Goal: Information Seeking & Learning: Learn about a topic

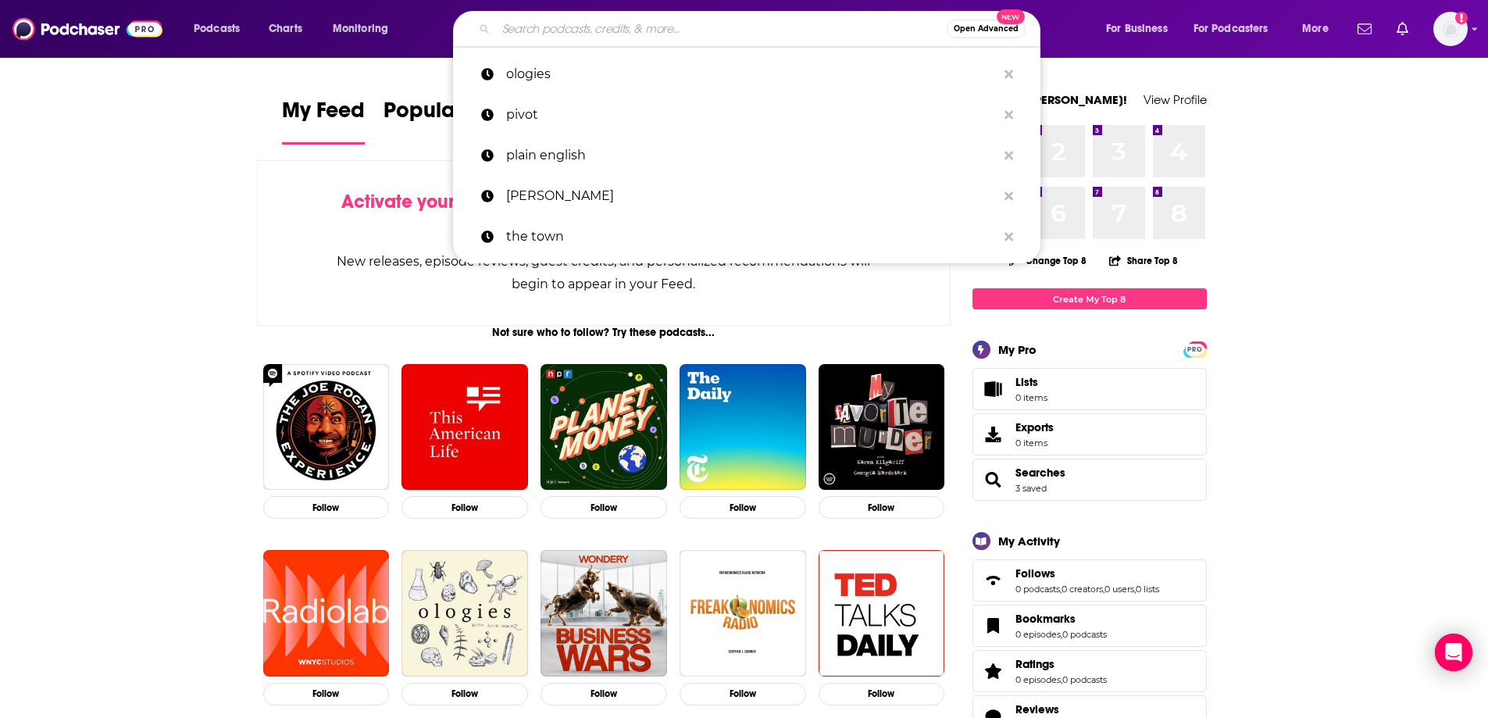
click at [629, 17] on input "Search podcasts, credits, & more..." at bounding box center [721, 28] width 451 height 25
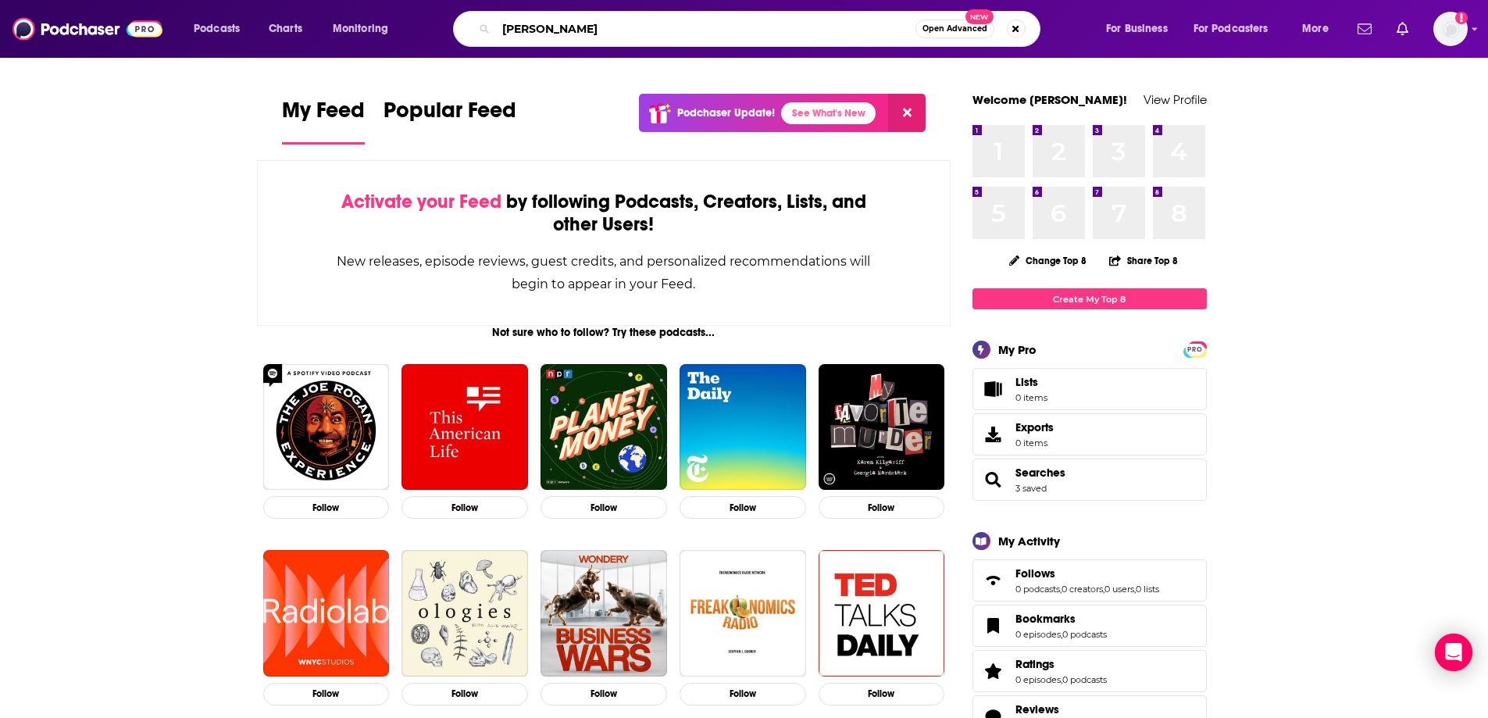
type input "[PERSON_NAME]"
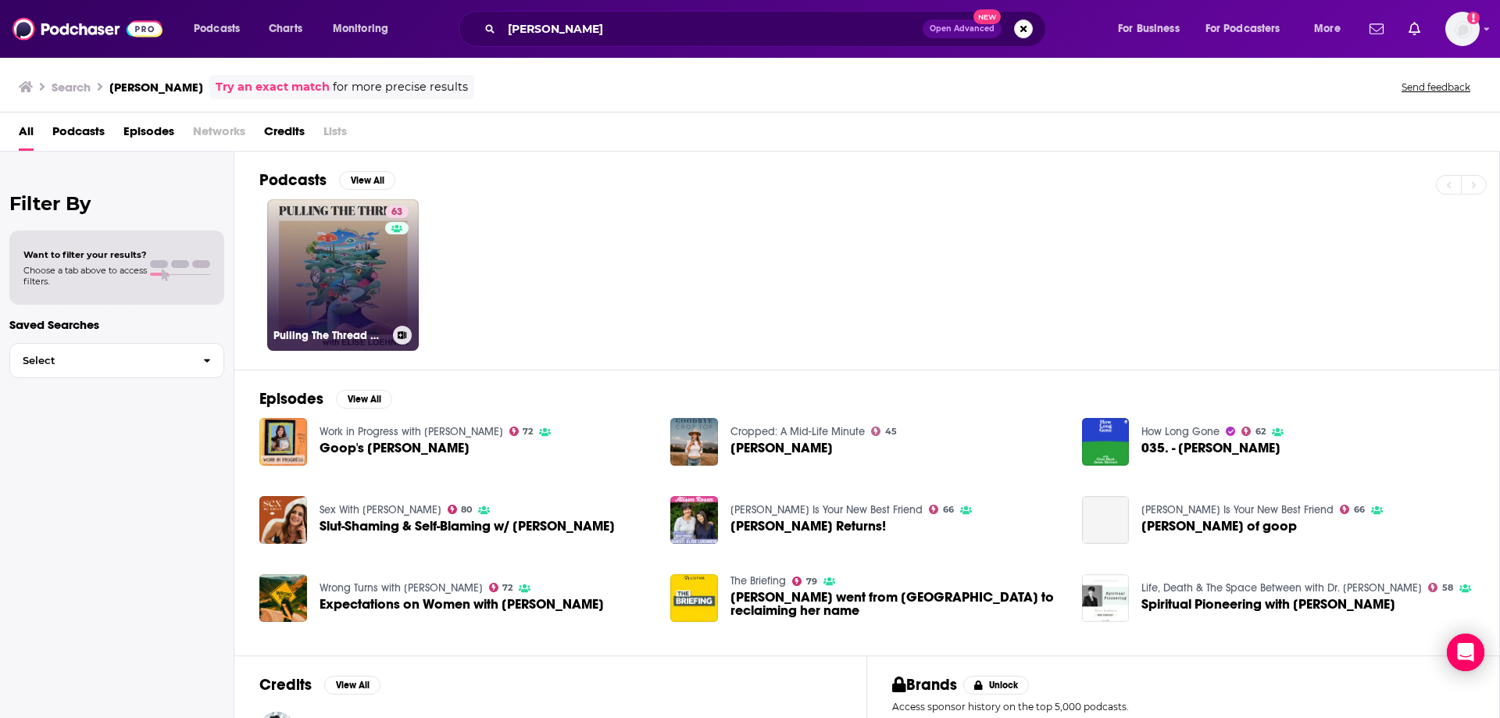
click at [388, 271] on div "63" at bounding box center [398, 265] width 27 height 120
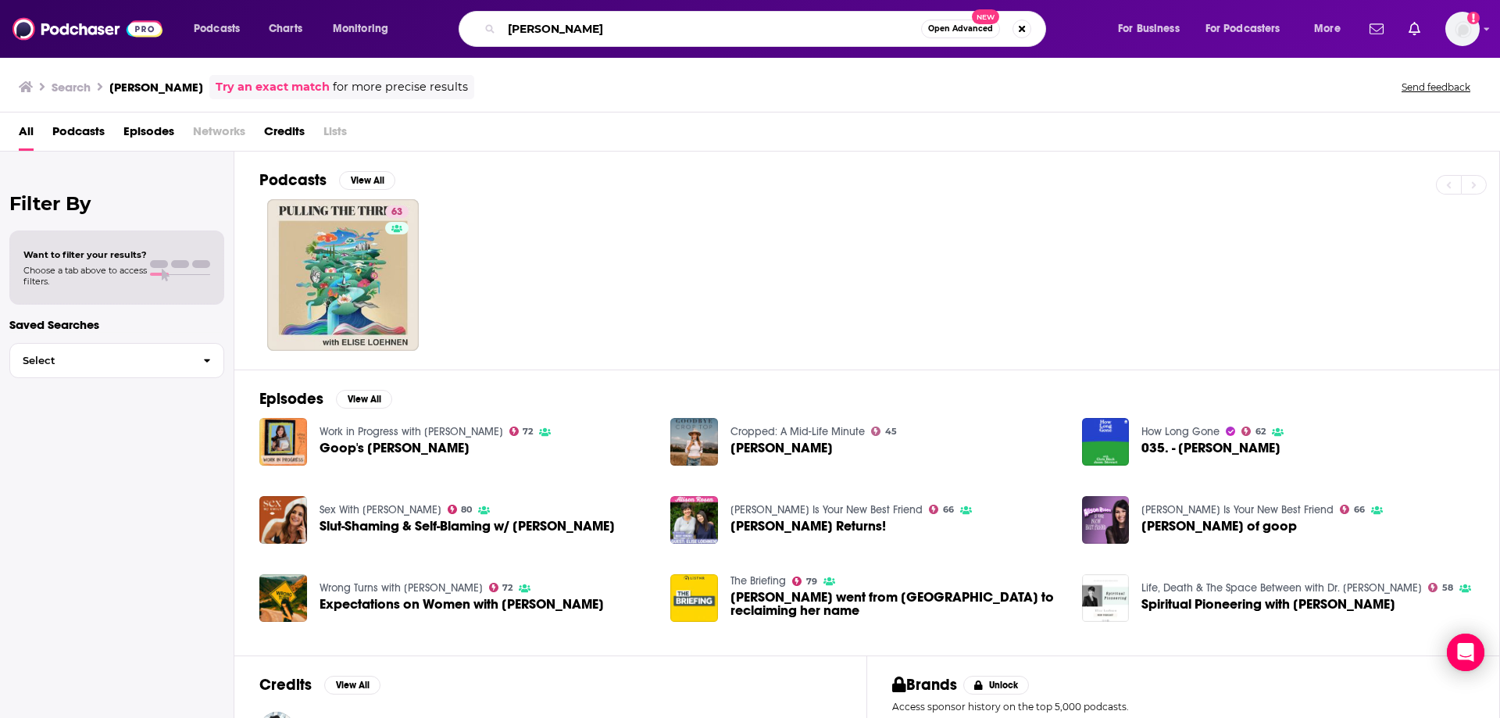
drag, startPoint x: 622, startPoint y: 33, endPoint x: 393, endPoint y: 52, distance: 229.7
click at [393, 52] on div "Podcasts Charts Monitoring elise loehnen Open Advanced New For Business For Pod…" at bounding box center [750, 29] width 1500 height 58
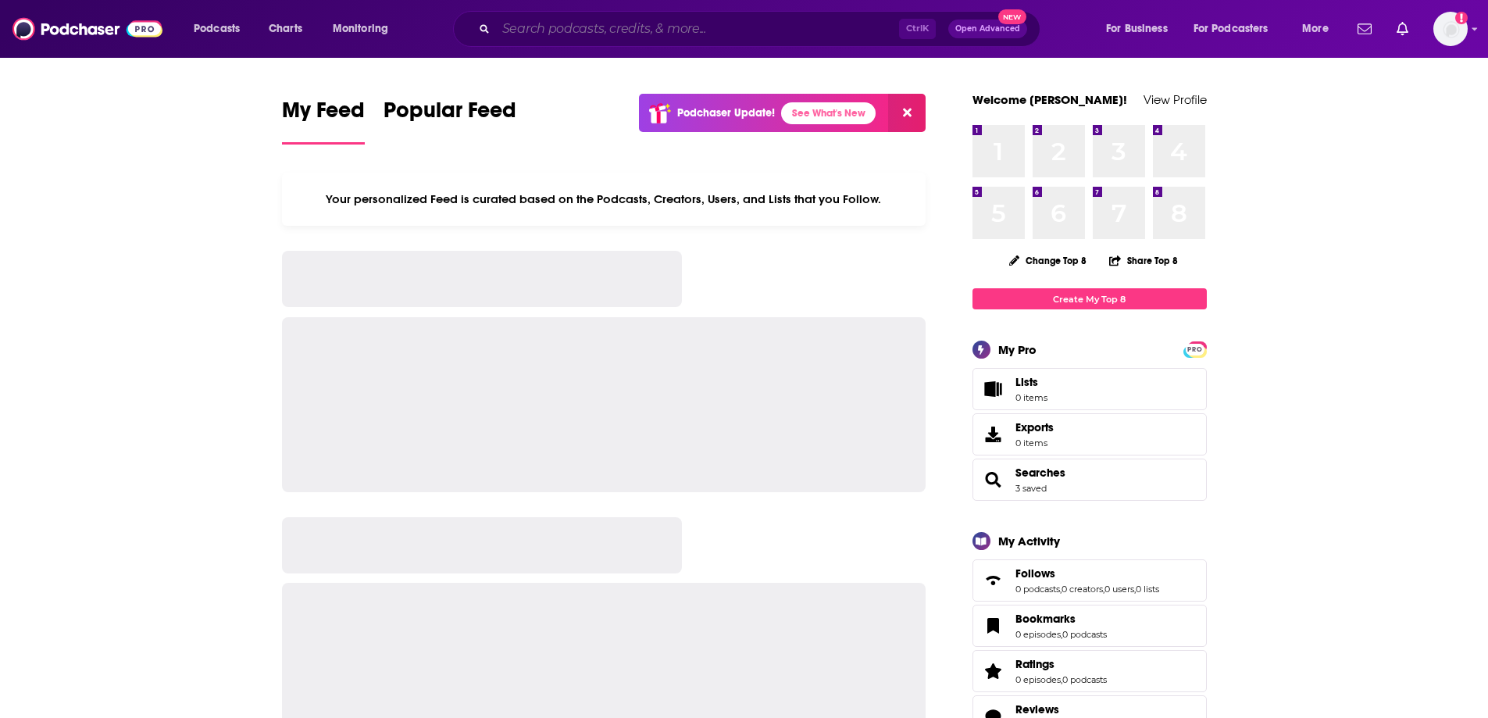
click at [584, 32] on input "Search podcasts, credits, & more..." at bounding box center [697, 28] width 403 height 25
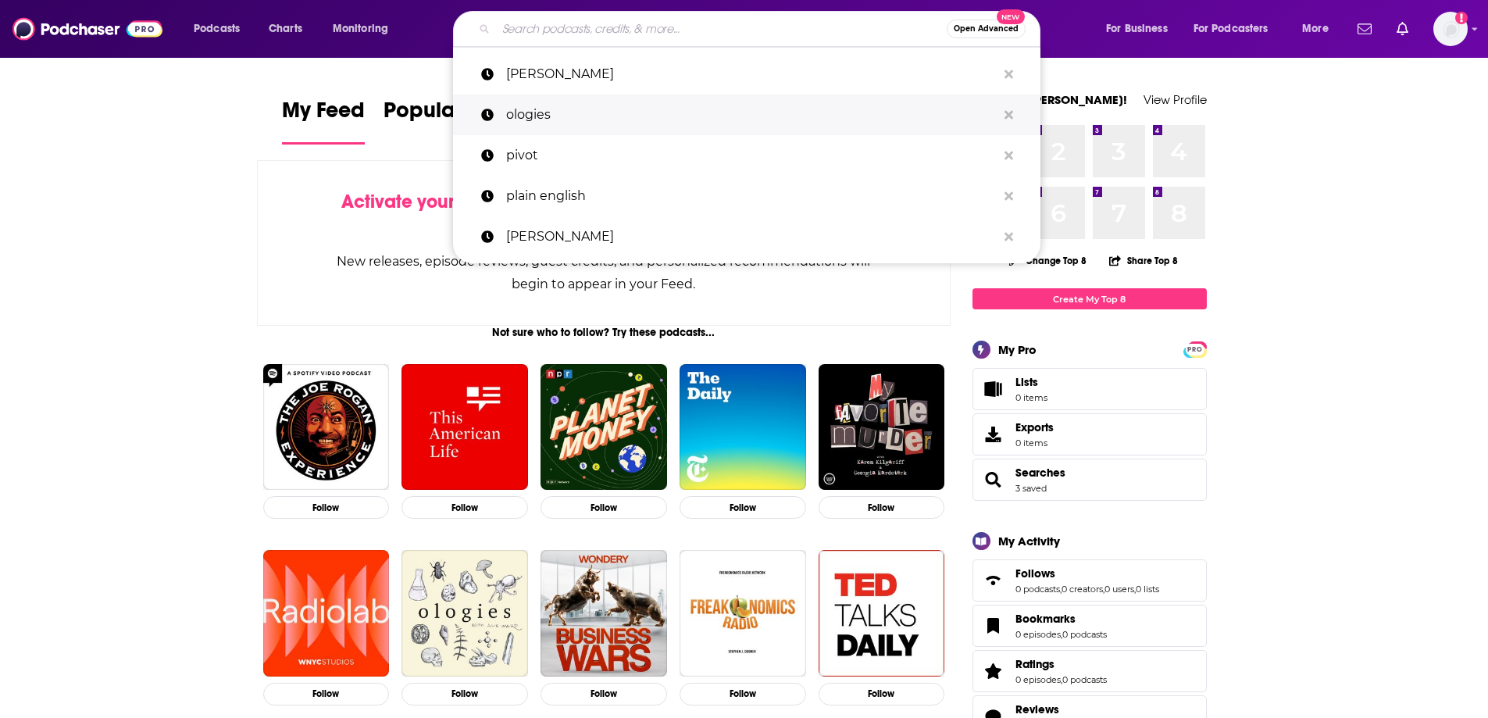
click at [542, 109] on p "ologies" at bounding box center [751, 115] width 491 height 41
type input "ologies"
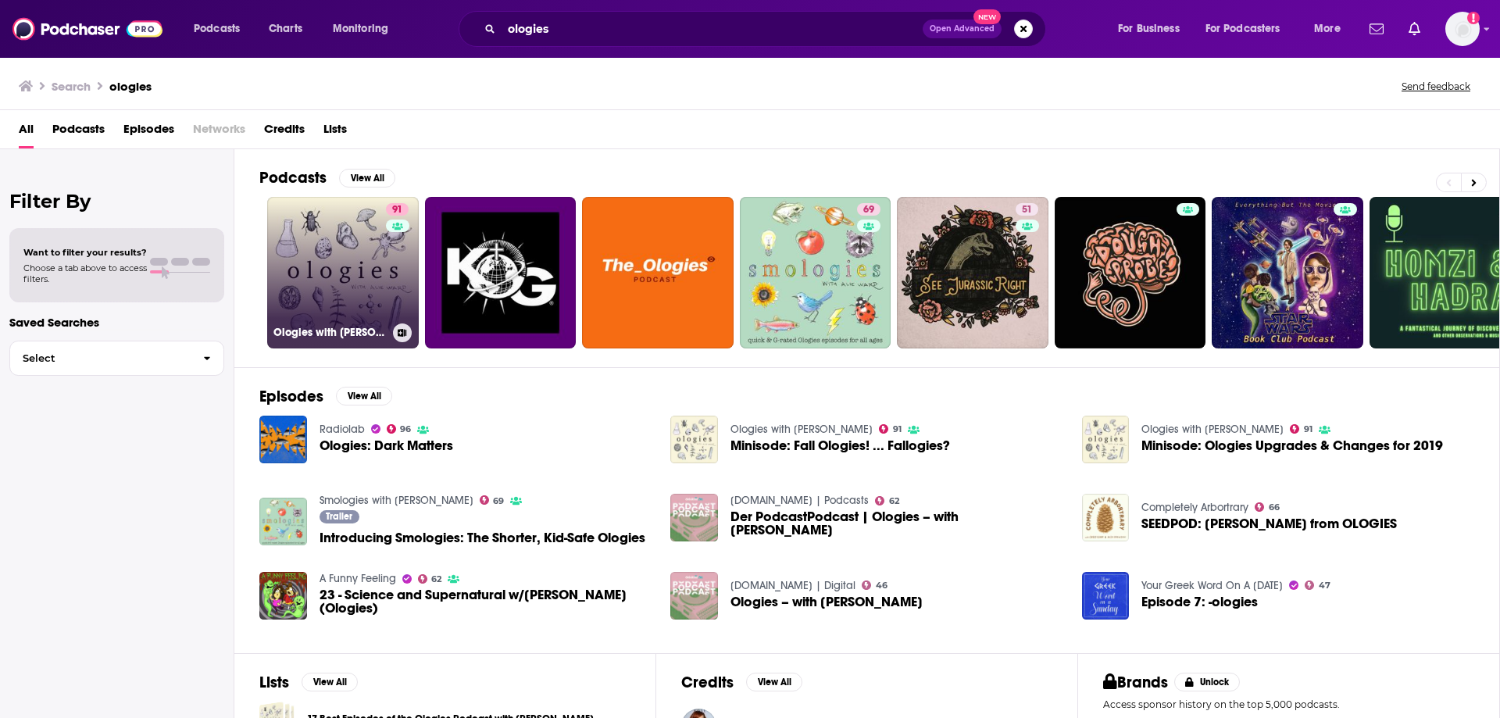
click at [398, 277] on div "91" at bounding box center [399, 263] width 27 height 120
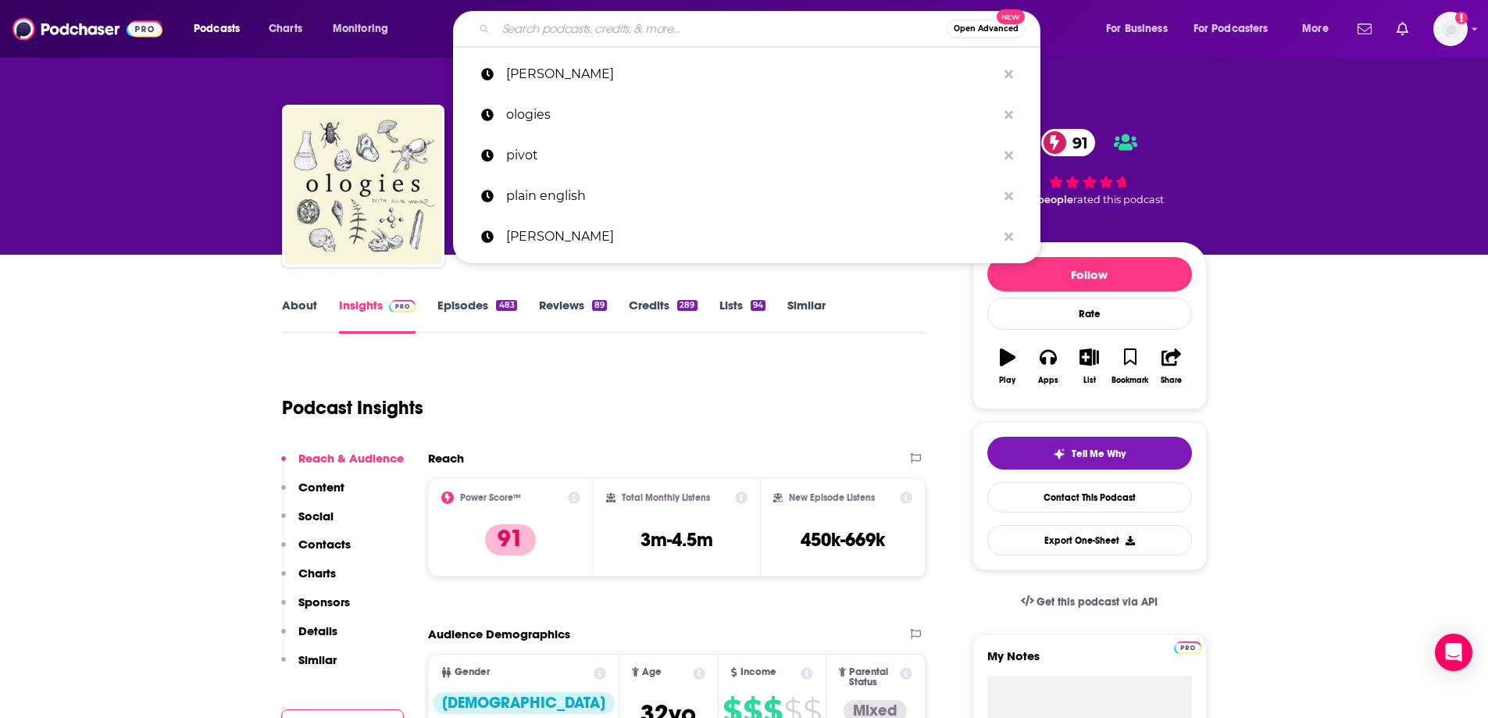
click at [656, 30] on input "Search podcasts, credits, & more..." at bounding box center [721, 28] width 451 height 25
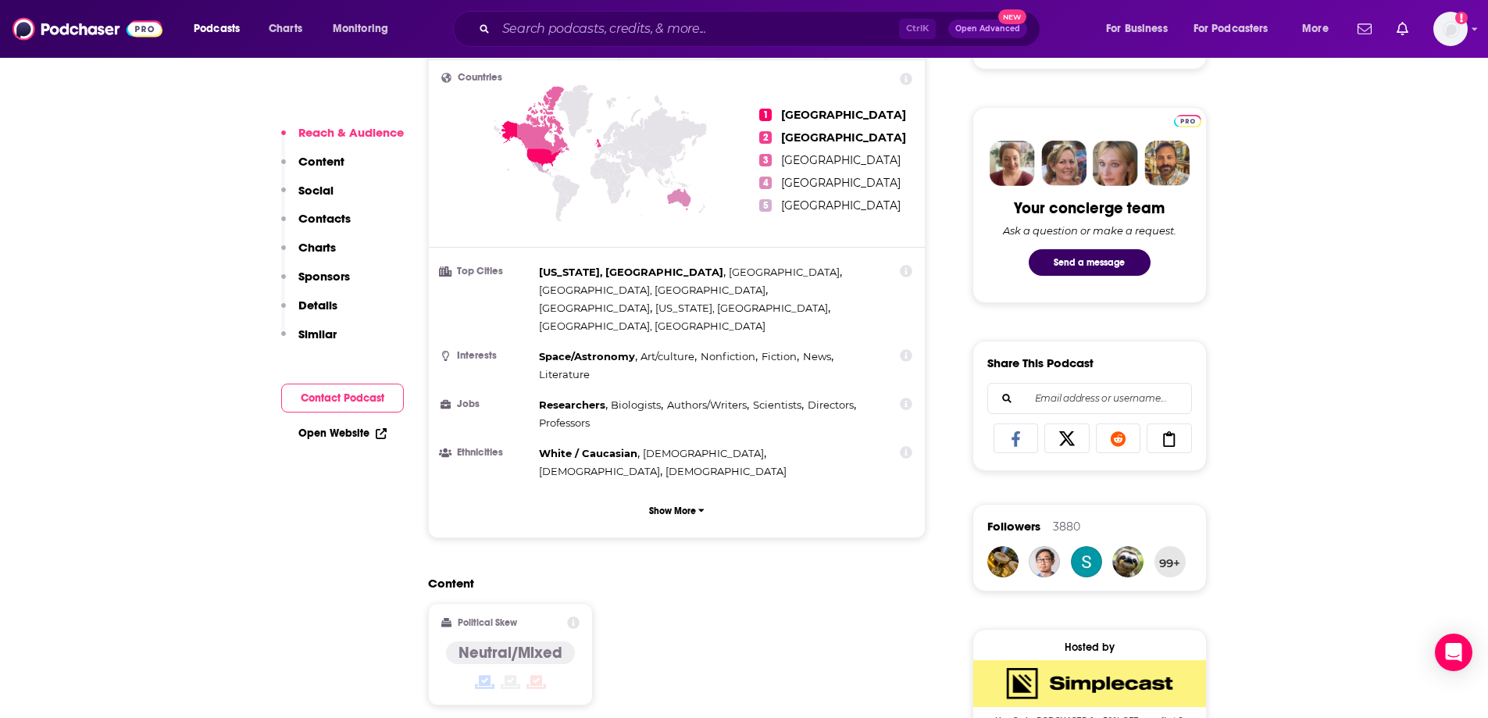
scroll to position [703, 0]
